Goal: Task Accomplishment & Management: Use online tool/utility

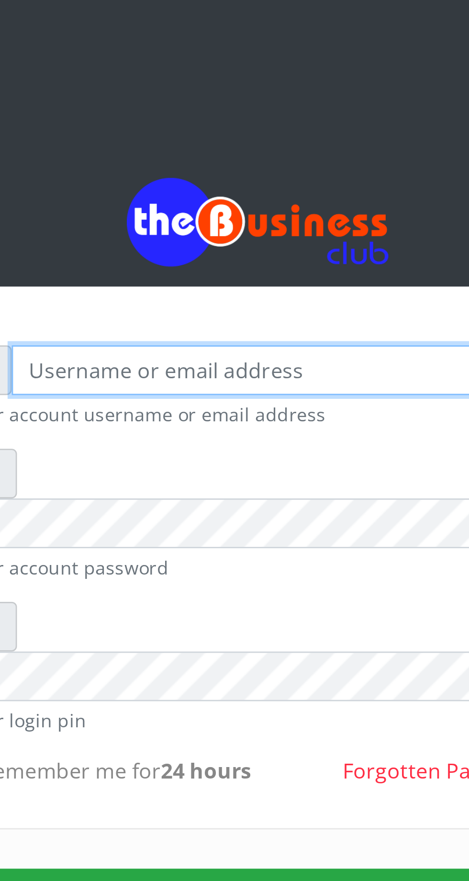
click at [161, 146] on input "text" at bounding box center [244, 141] width 198 height 18
type input "Musluky"
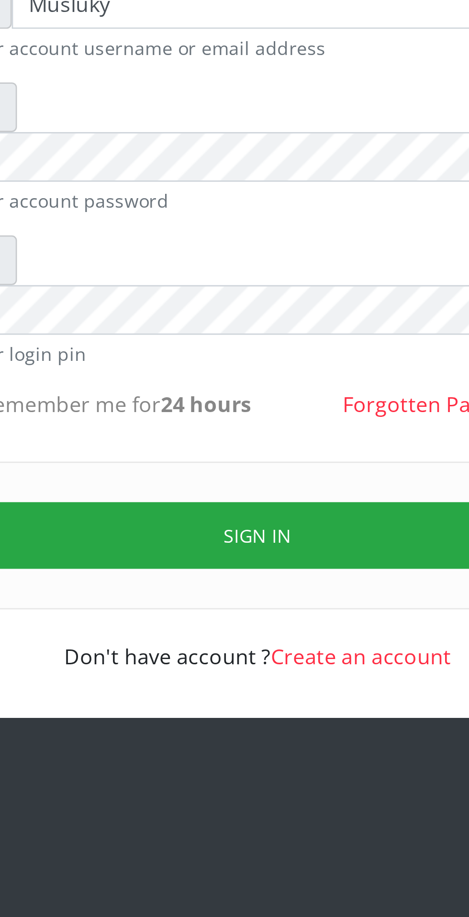
click at [185, 326] on button "Sign in" at bounding box center [235, 338] width 244 height 24
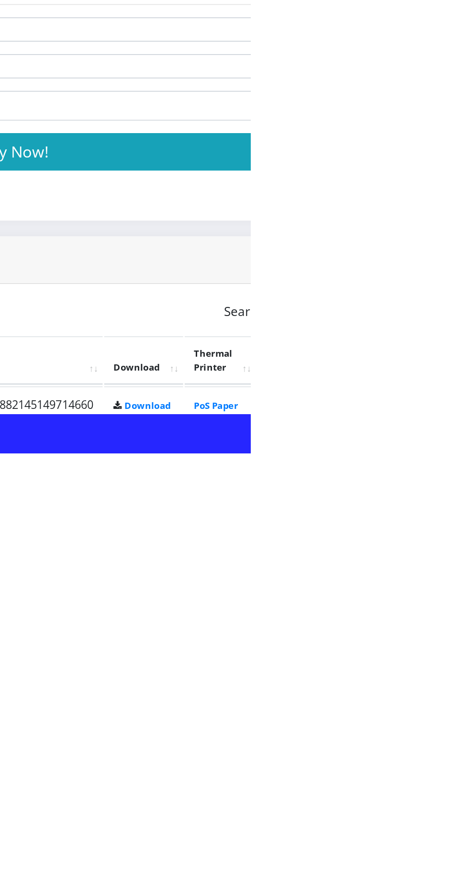
scroll to position [16, 0]
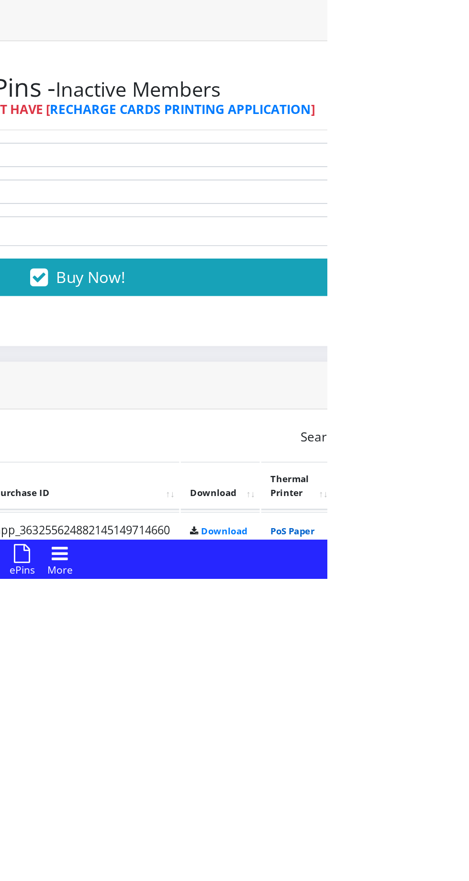
click at [462, 863] on link "PoS Paper (RawBT)" at bounding box center [448, 856] width 27 height 18
